Goal: Task Accomplishment & Management: Complete application form

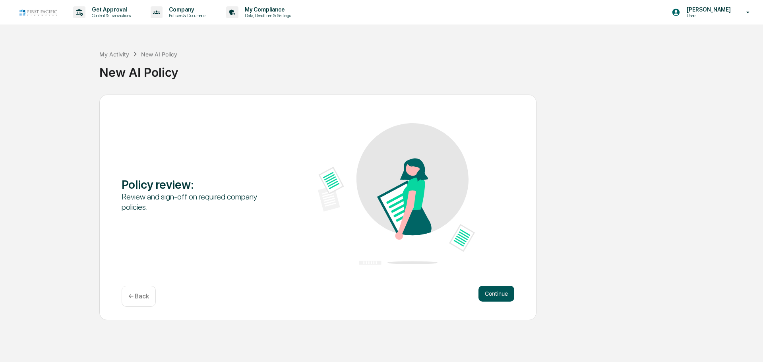
click at [502, 294] on button "Continue" at bounding box center [497, 294] width 36 height 16
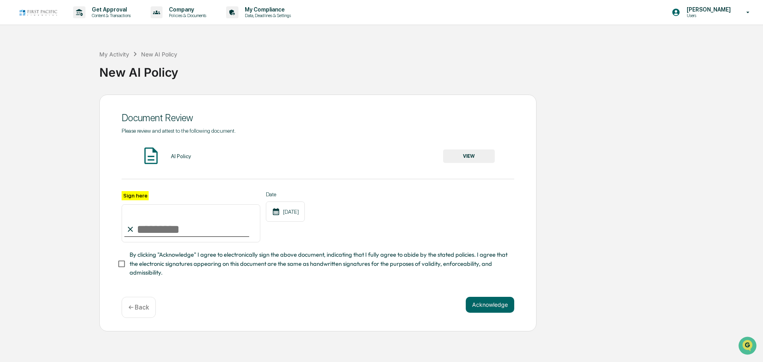
click at [475, 156] on button "VIEW" at bounding box center [469, 156] width 52 height 14
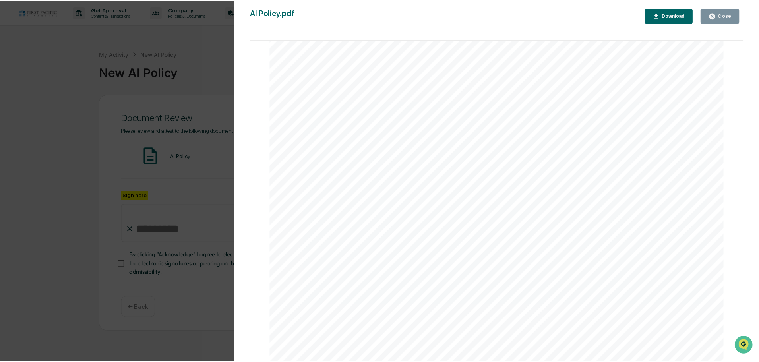
scroll to position [287, 0]
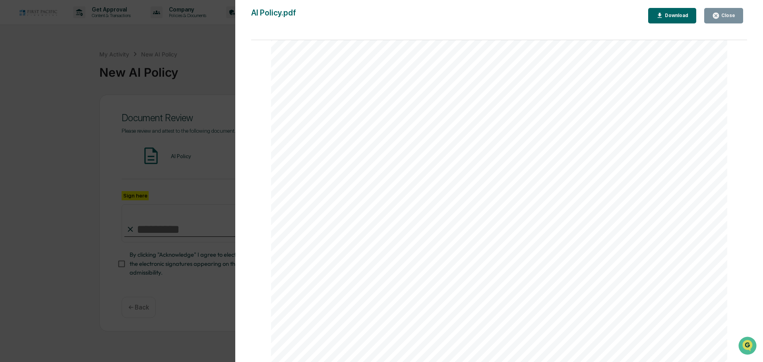
click at [736, 18] on button "Close" at bounding box center [723, 15] width 39 height 15
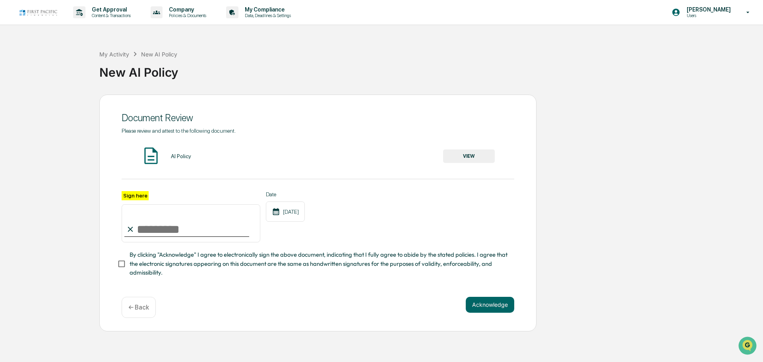
click at [157, 232] on input "Sign here" at bounding box center [191, 223] width 139 height 38
type input "**********"
click at [299, 232] on div "Date [DATE]" at bounding box center [285, 217] width 39 height 52
click at [497, 311] on button "Acknowledge" at bounding box center [490, 305] width 48 height 16
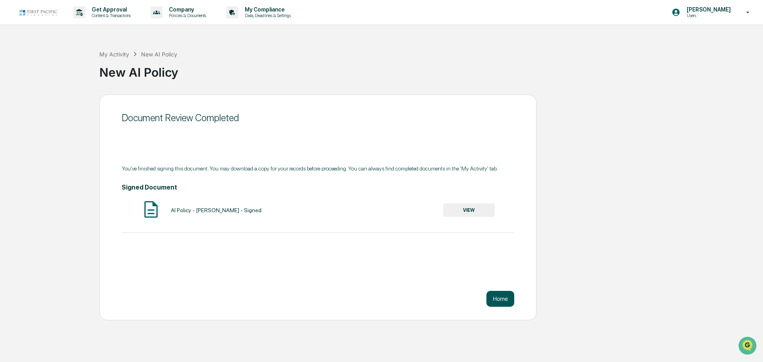
click at [502, 301] on button "Home" at bounding box center [500, 299] width 28 height 16
